Goal: Information Seeking & Learning: Learn about a topic

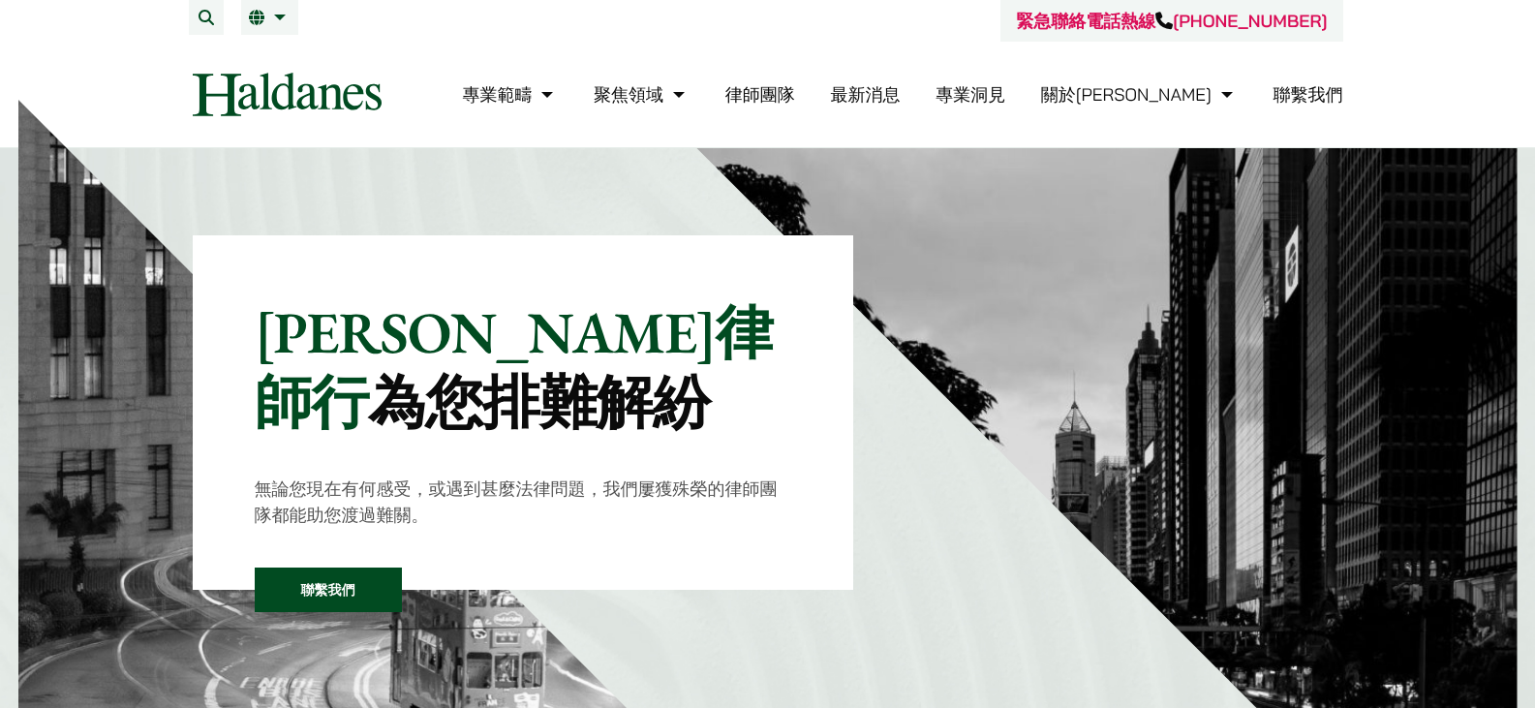
click at [795, 97] on link "律師團隊" at bounding box center [761, 94] width 70 height 22
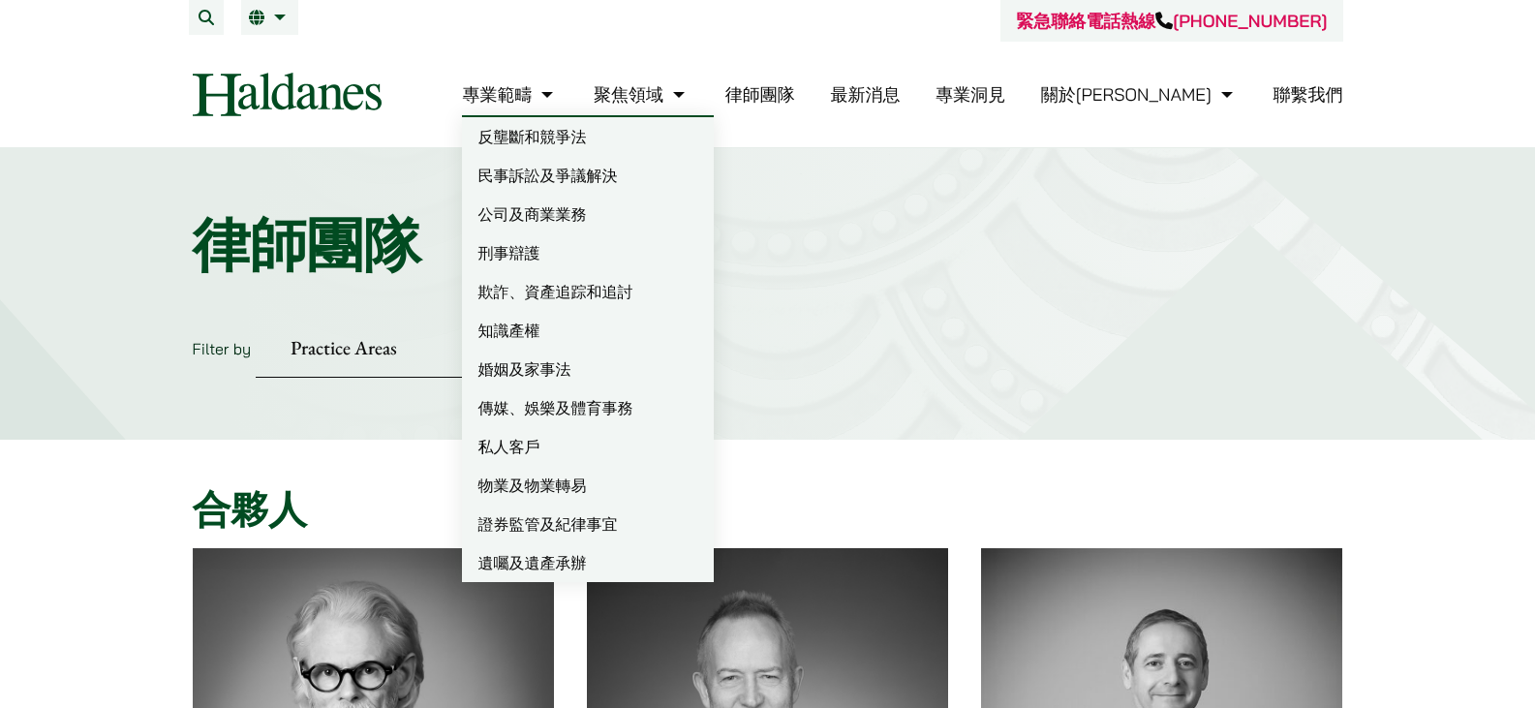
click at [642, 565] on link "遺囑及遺產承辦" at bounding box center [588, 562] width 252 height 39
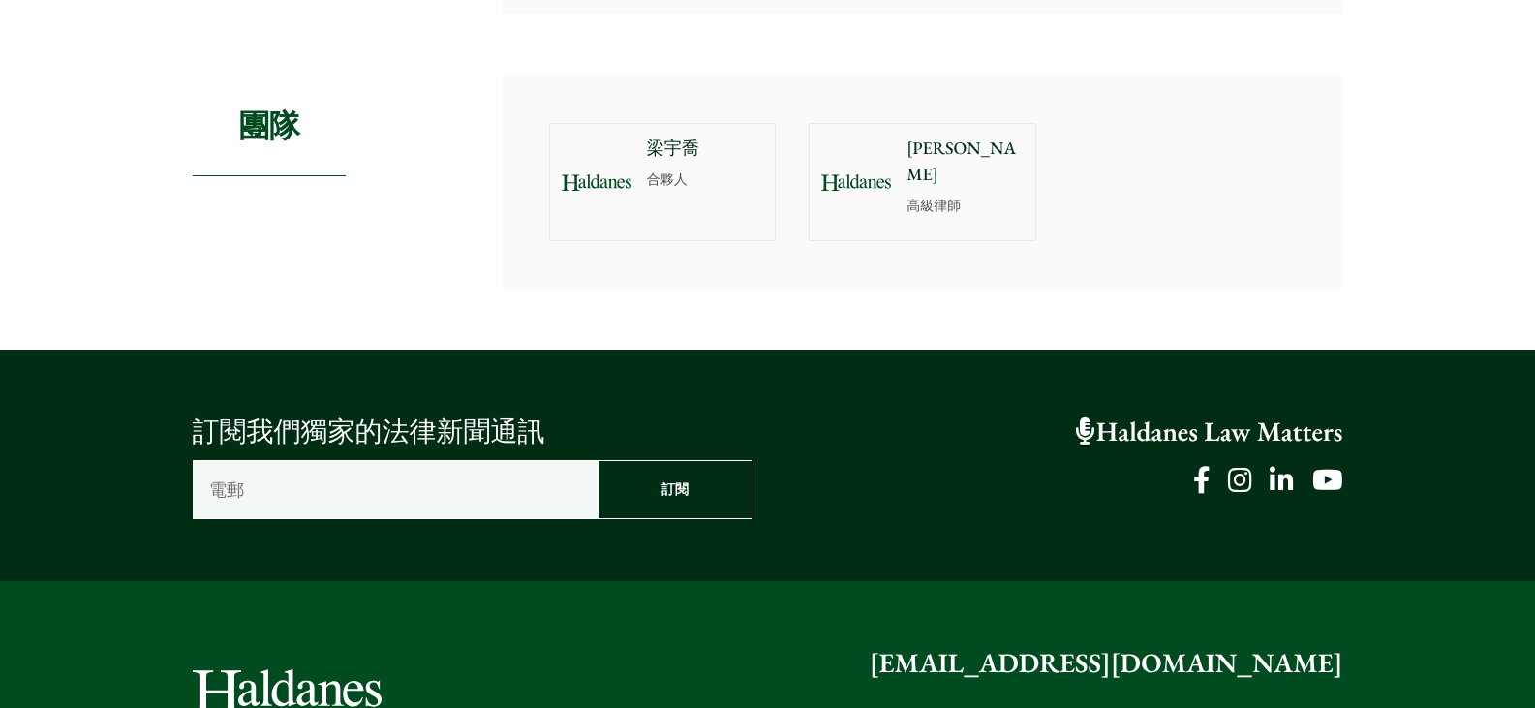
scroll to position [3455, 0]
